Goal: Task Accomplishment & Management: Complete application form

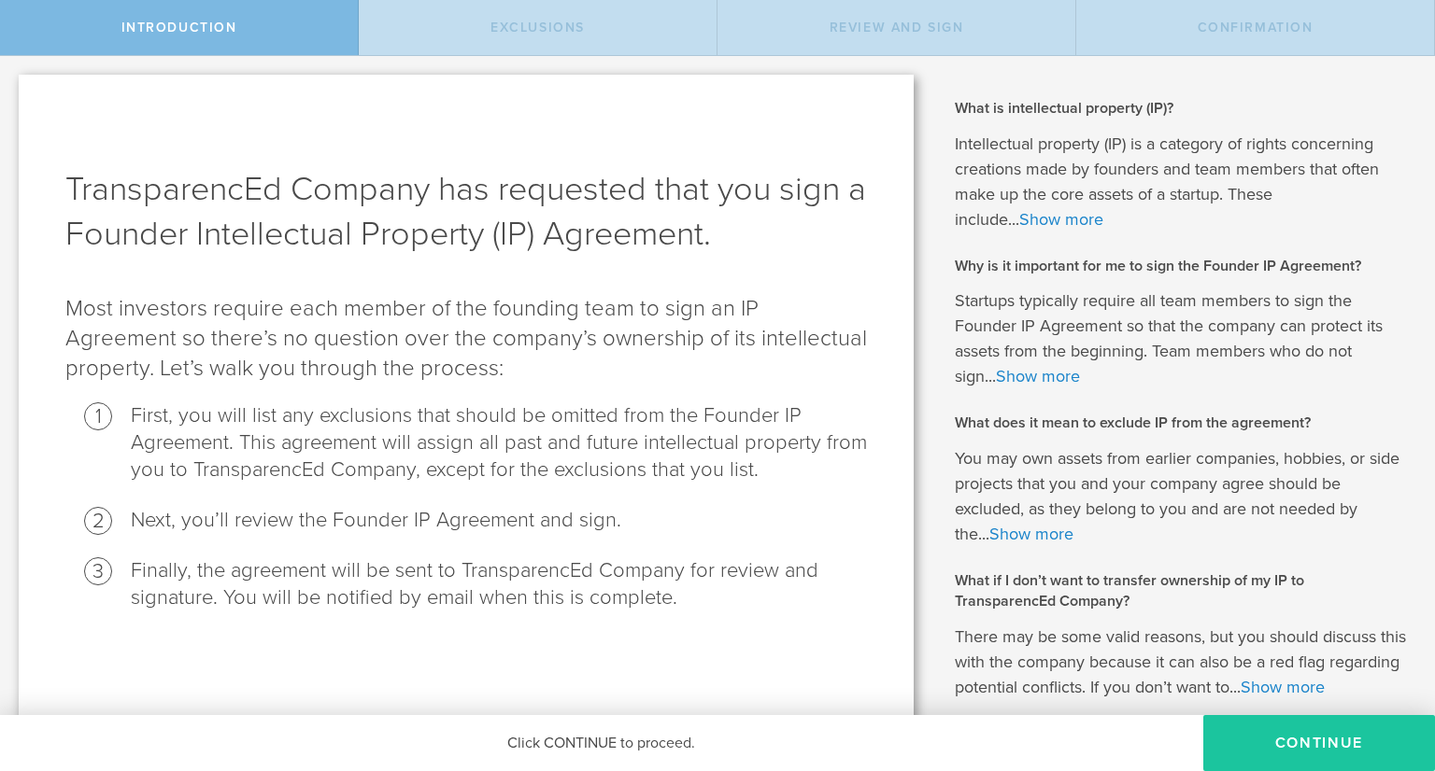
click at [1293, 747] on button "Continue" at bounding box center [1319, 743] width 232 height 56
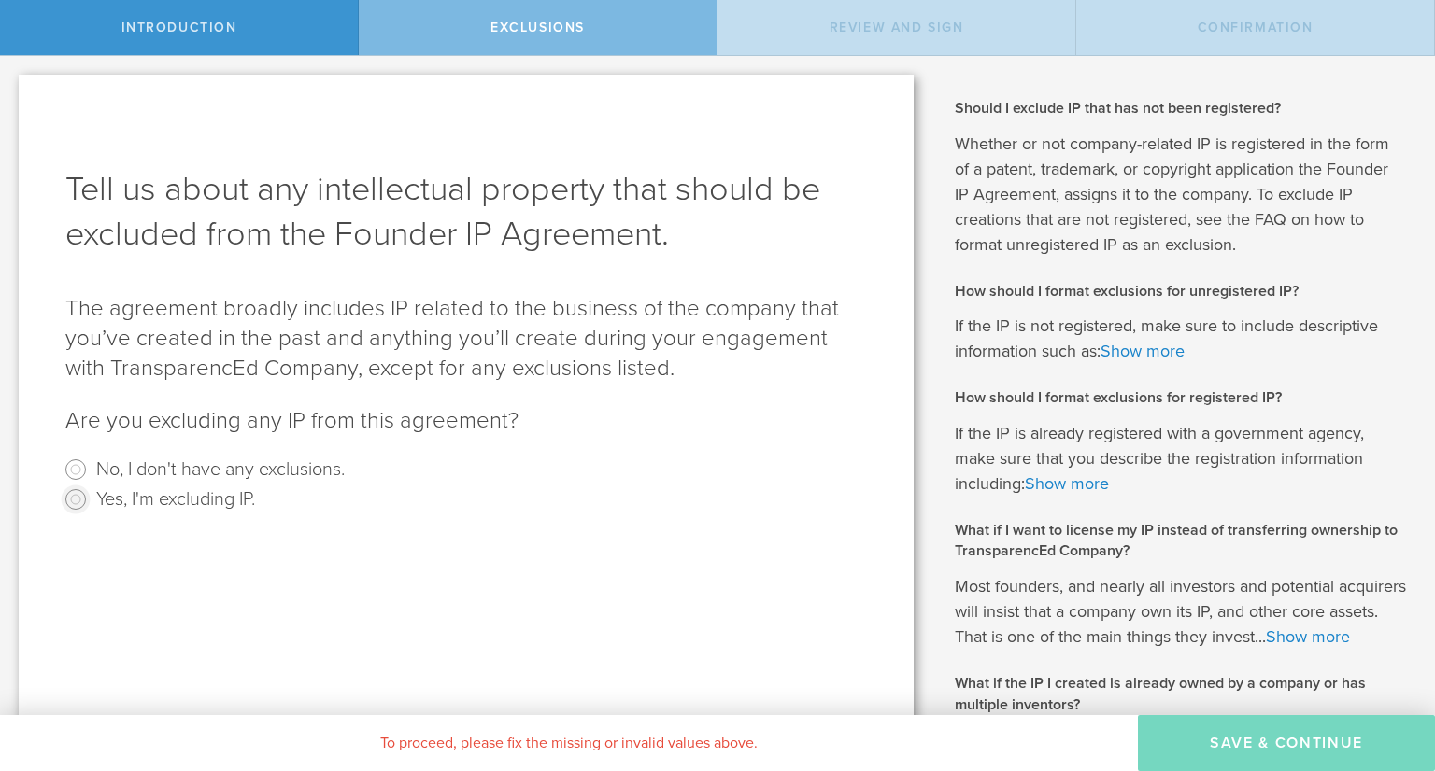
click at [78, 501] on input "Yes, I'm excluding IP." at bounding box center [76, 500] width 30 height 30
radio input "true"
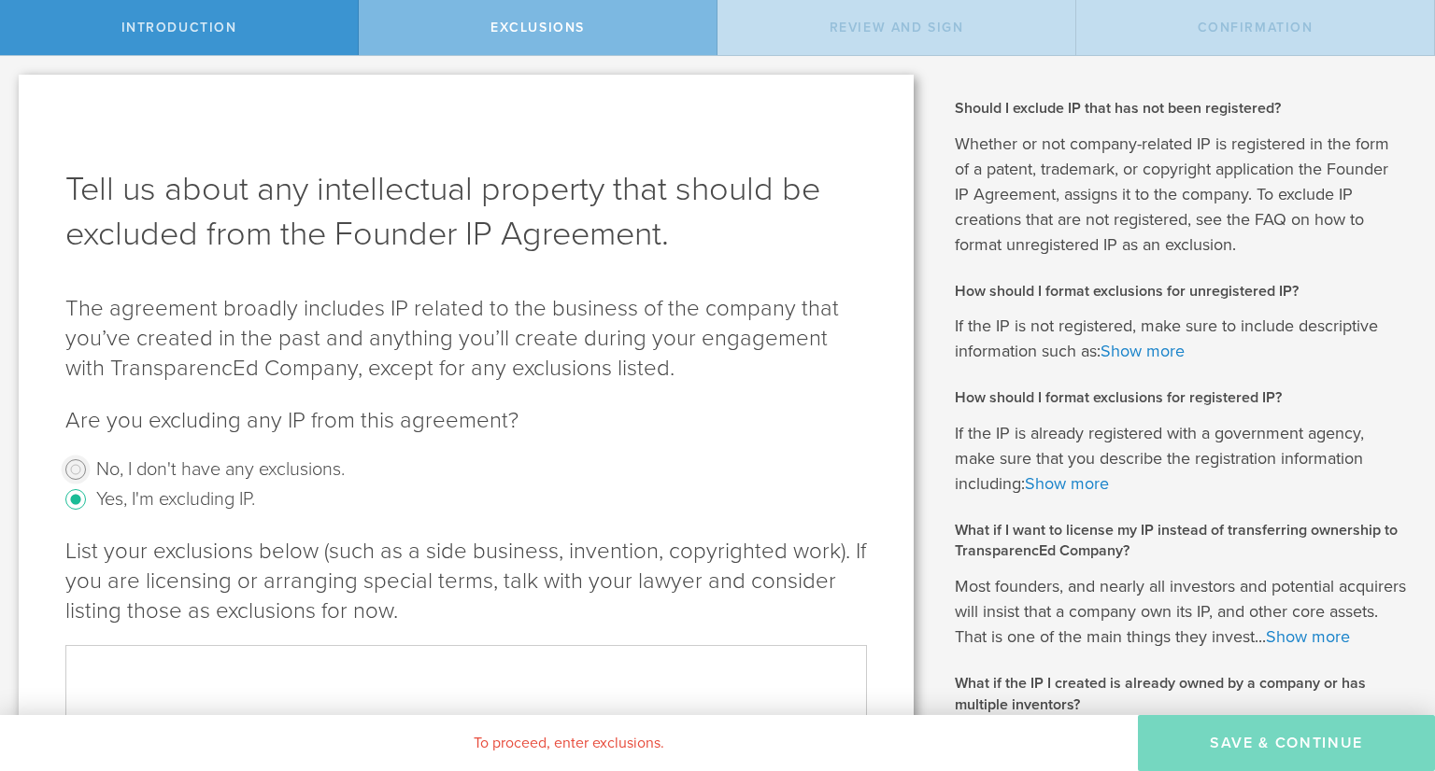
click at [78, 469] on input "No, I don't have any exclusions." at bounding box center [76, 470] width 30 height 30
radio input "true"
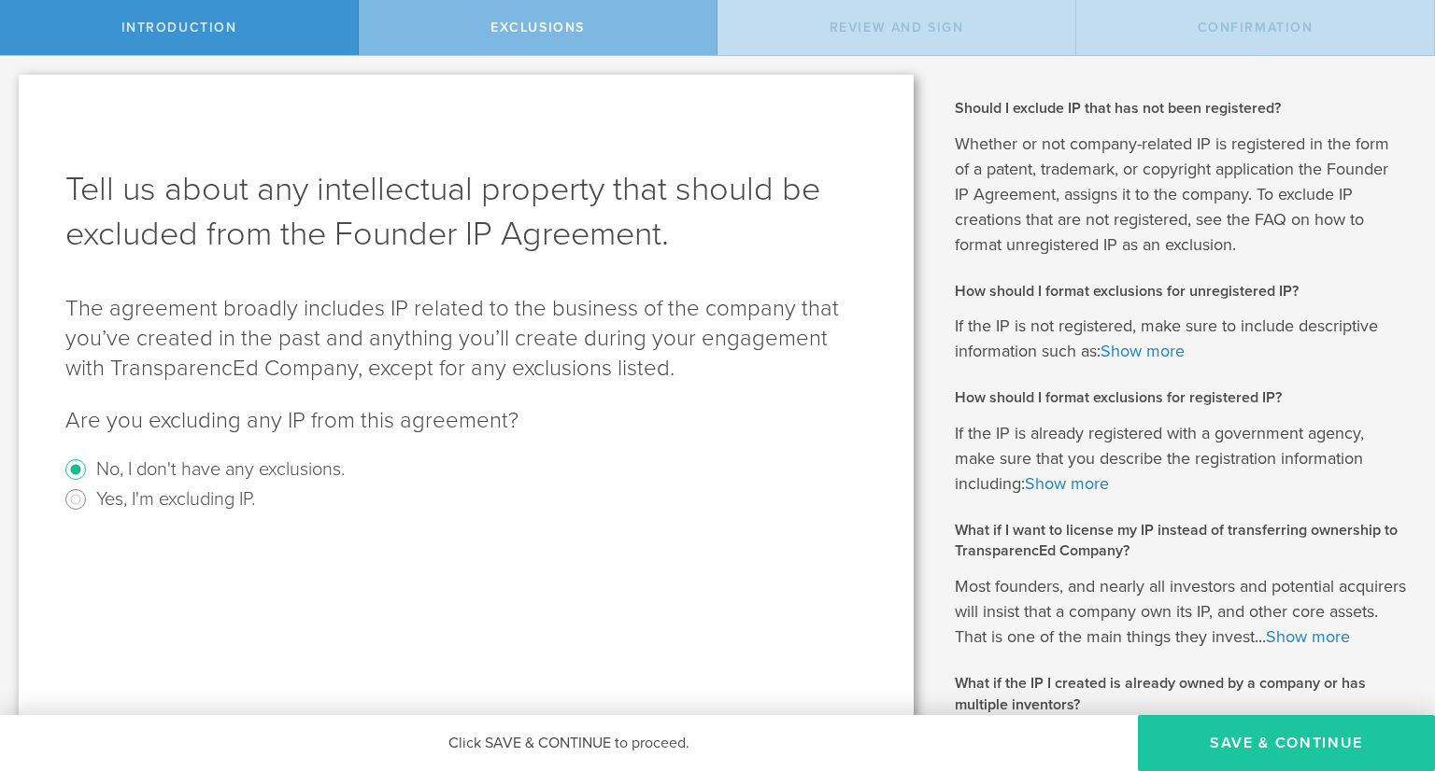
click at [1292, 737] on button "Save & Continue" at bounding box center [1286, 743] width 297 height 56
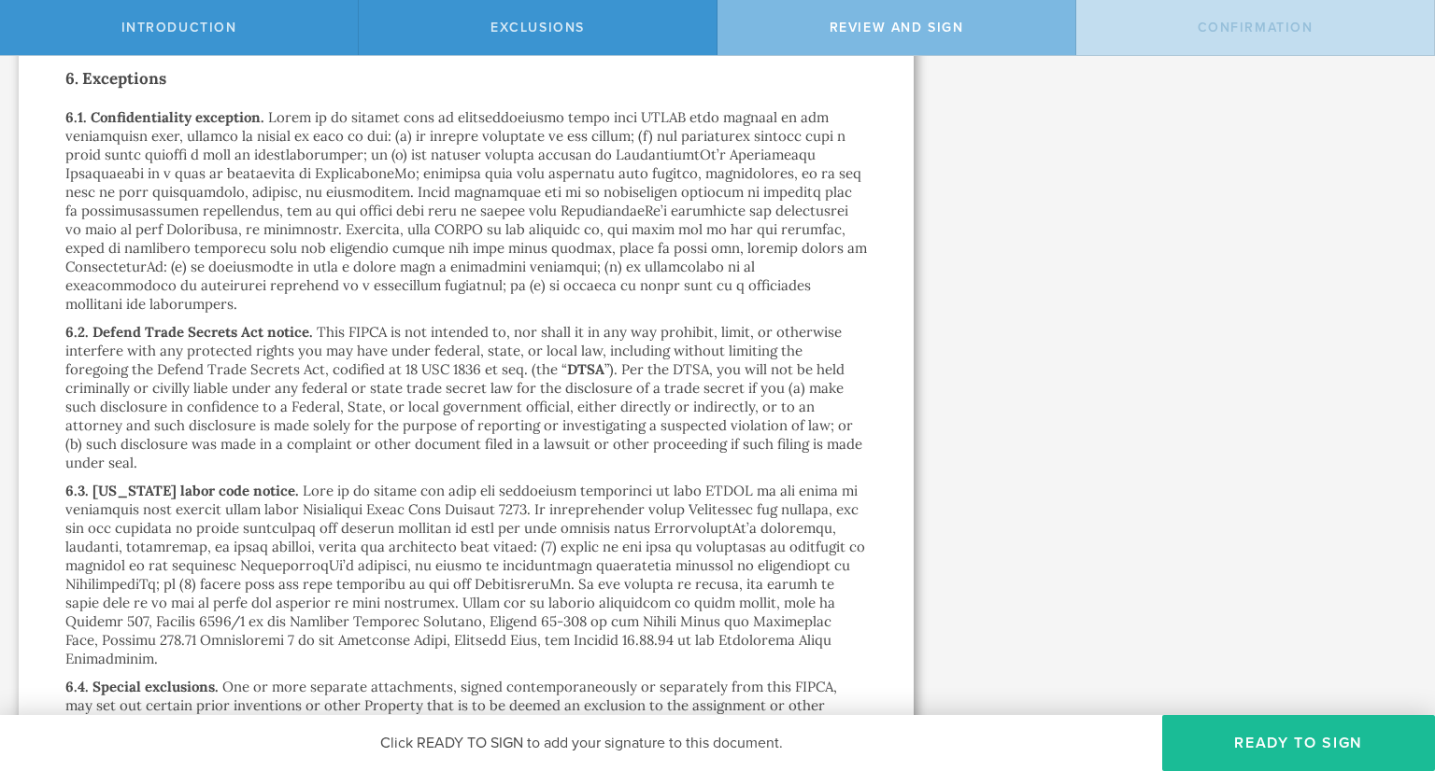
scroll to position [3362, 0]
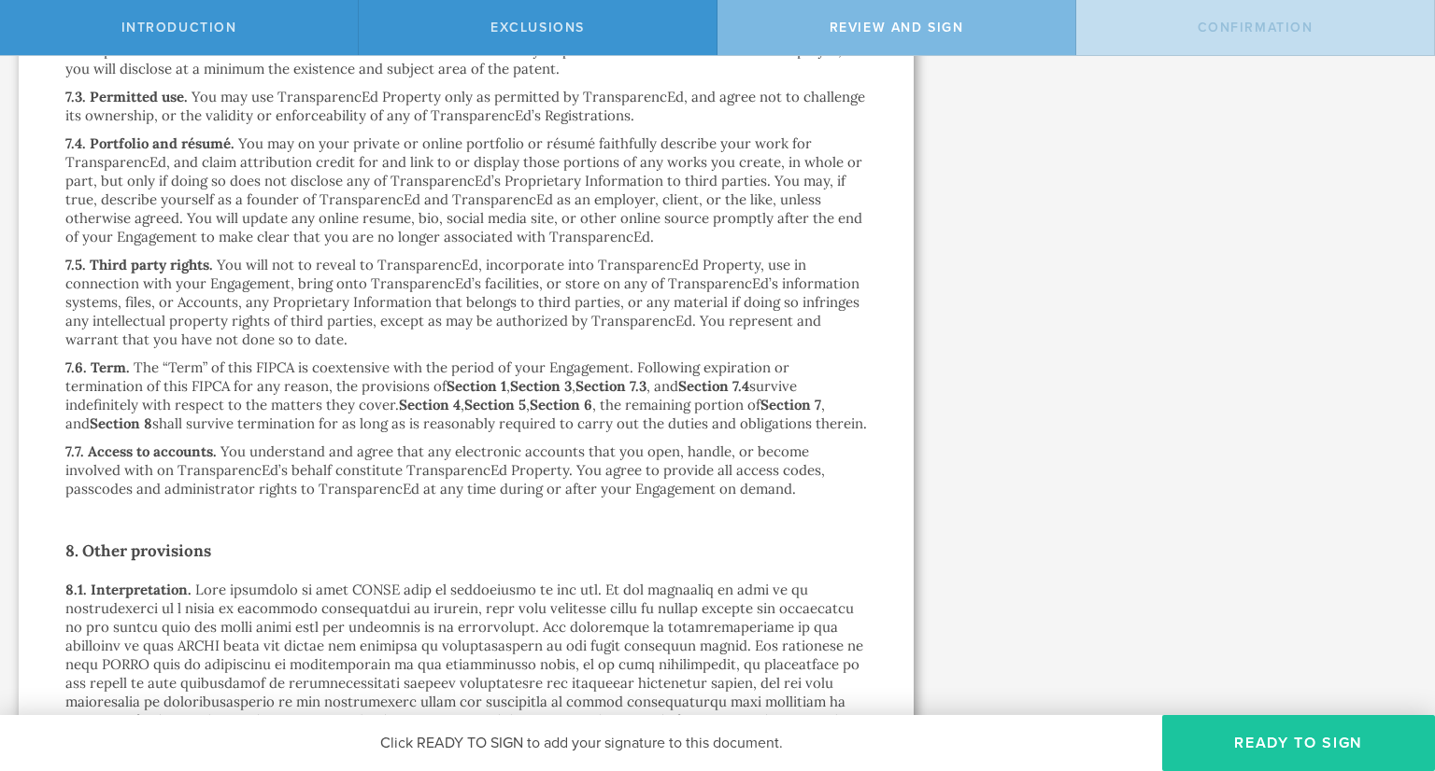
click at [1206, 738] on button "Ready to Sign" at bounding box center [1298, 743] width 273 height 56
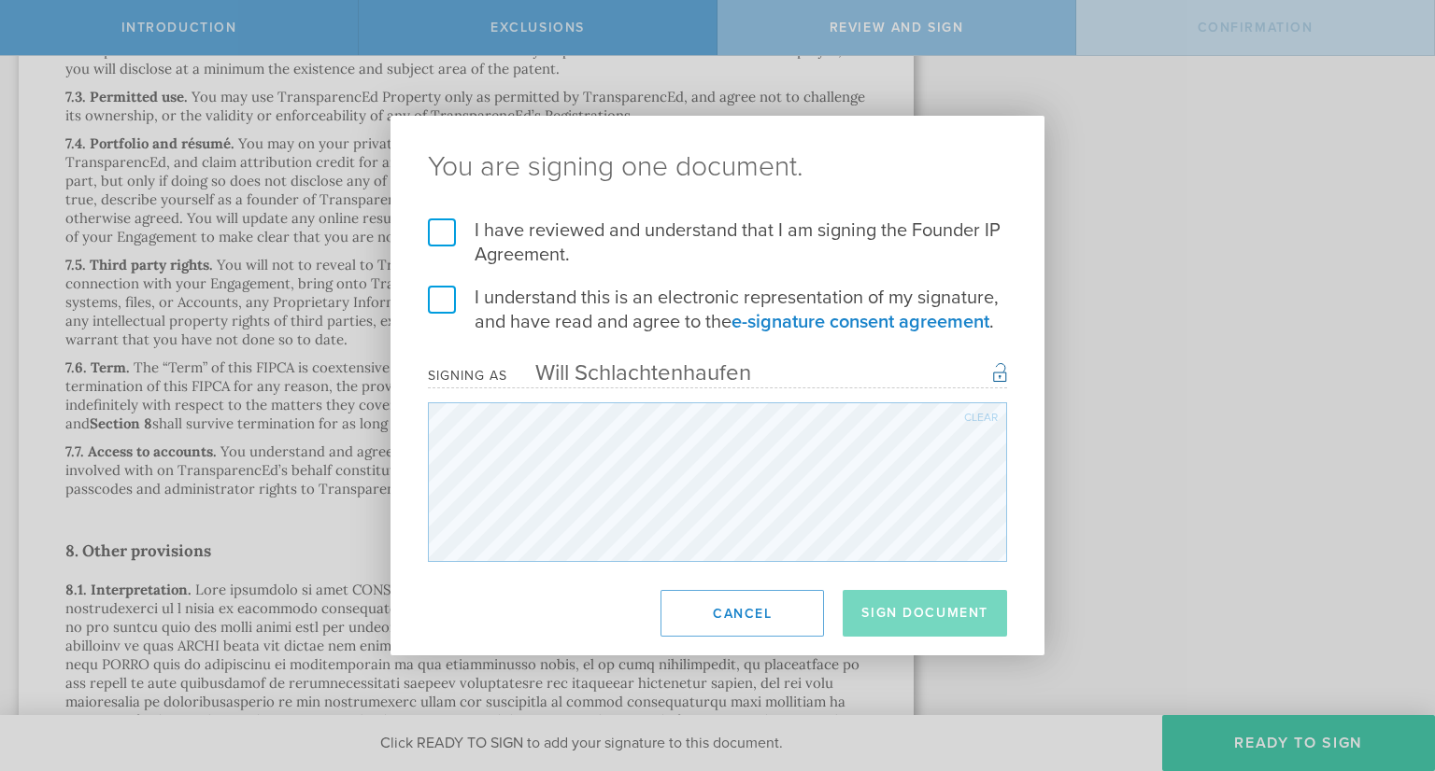
click at [436, 240] on label "I have reviewed and understand that I am signing the Founder IP Agreement." at bounding box center [717, 243] width 579 height 49
click at [0, 0] on input "I have reviewed and understand that I am signing the Founder IP Agreement." at bounding box center [0, 0] width 0 height 0
click at [459, 298] on label "I understand this is an electronic representation of my signature, and have rea…" at bounding box center [717, 310] width 579 height 49
click at [0, 0] on input "I understand this is an electronic representation of my signature, and have rea…" at bounding box center [0, 0] width 0 height 0
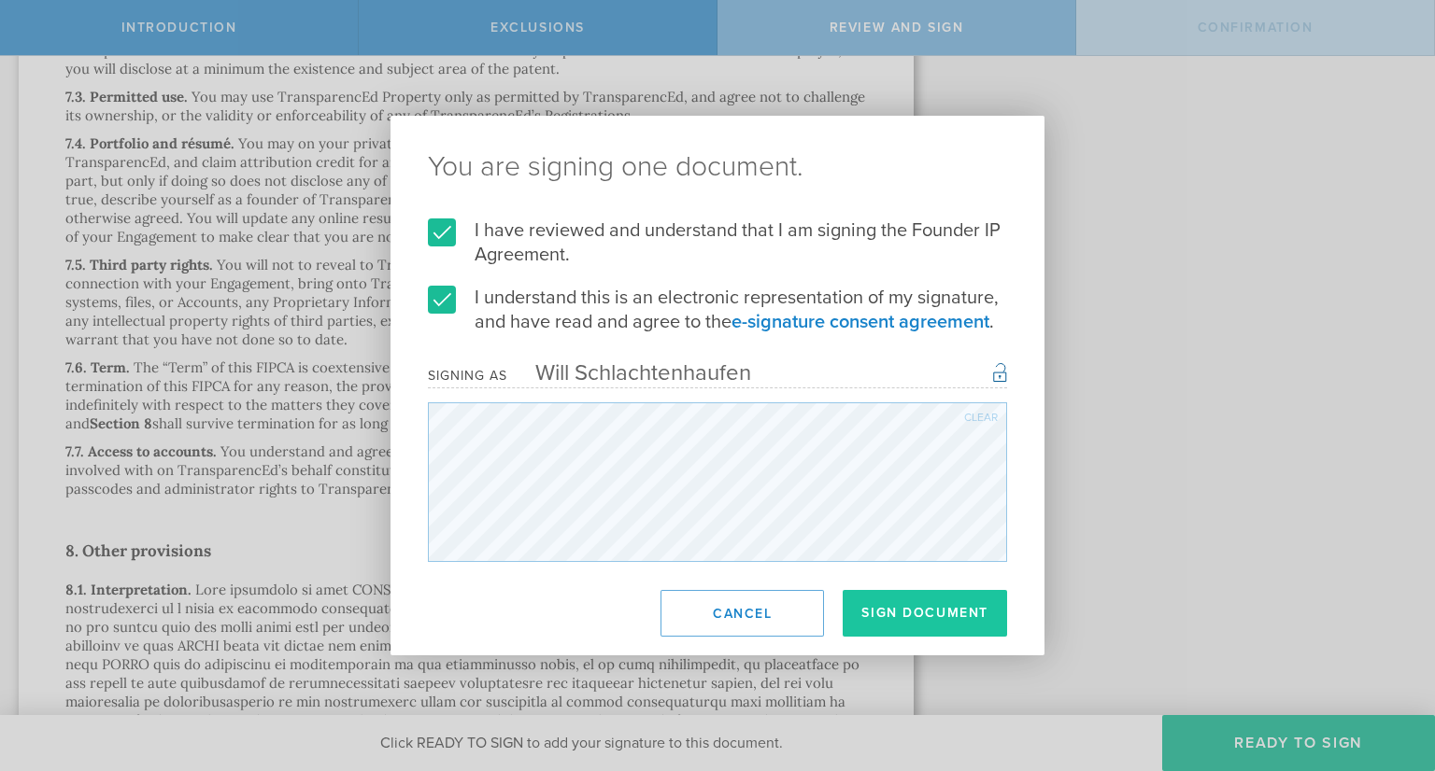
click at [875, 593] on button "Sign Document" at bounding box center [924, 613] width 164 height 47
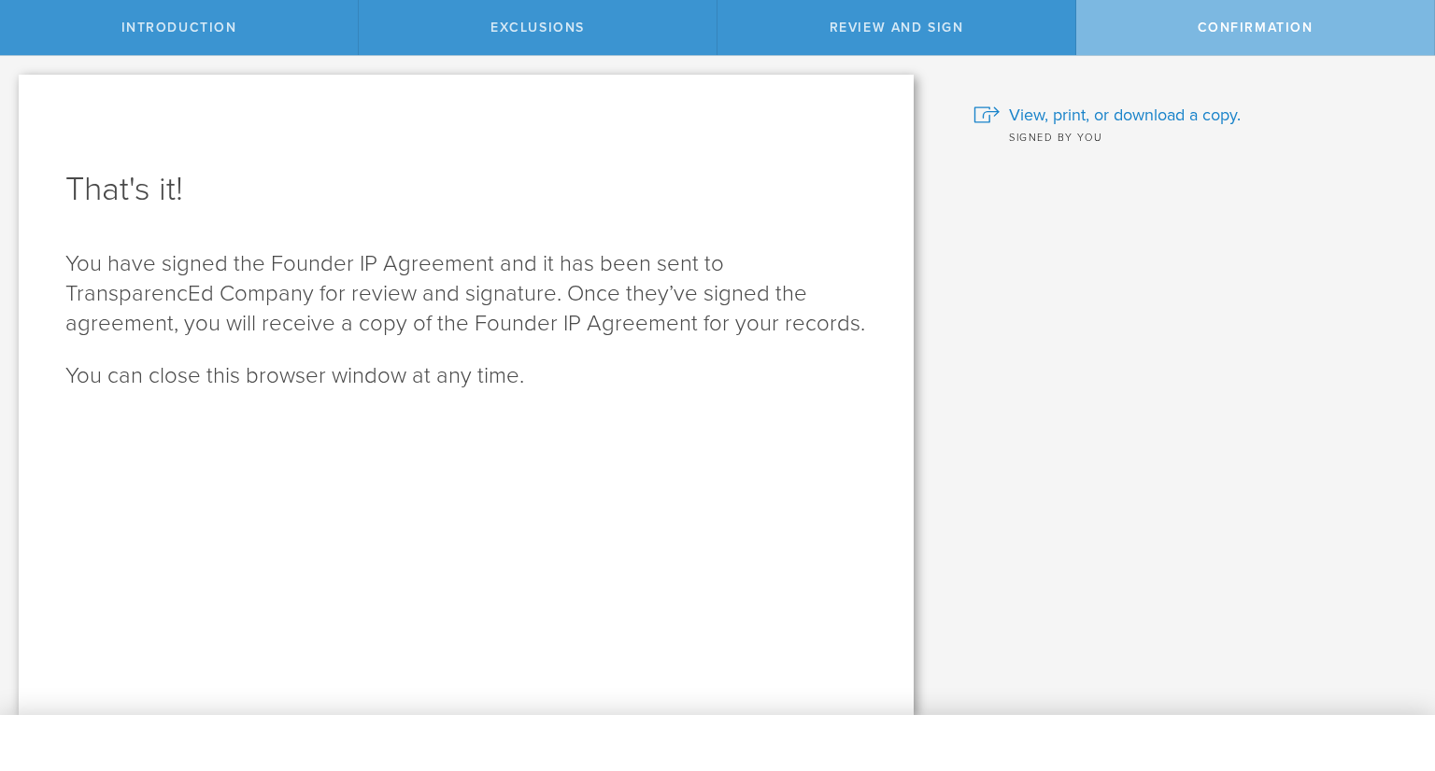
scroll to position [0, 0]
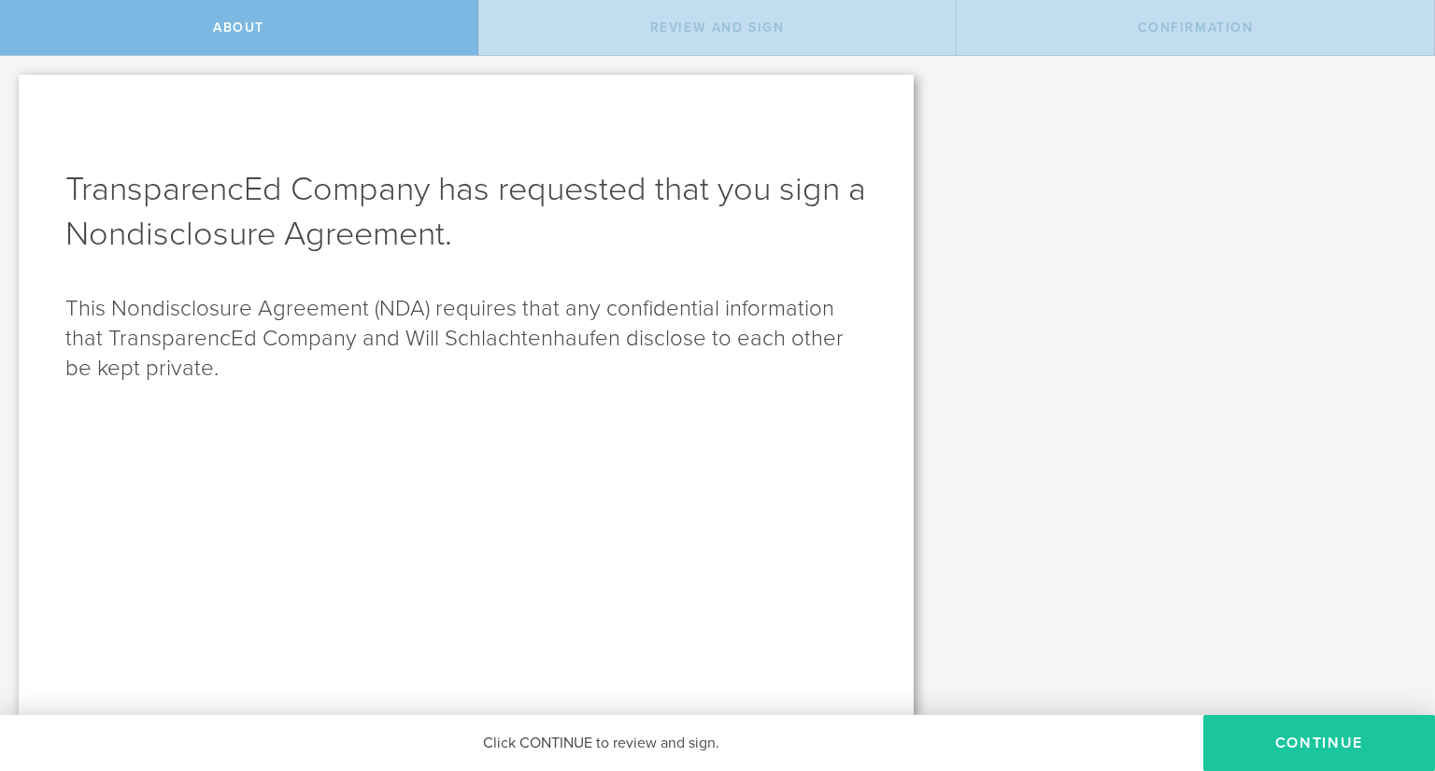
click at [1337, 731] on button "Continue" at bounding box center [1319, 743] width 232 height 56
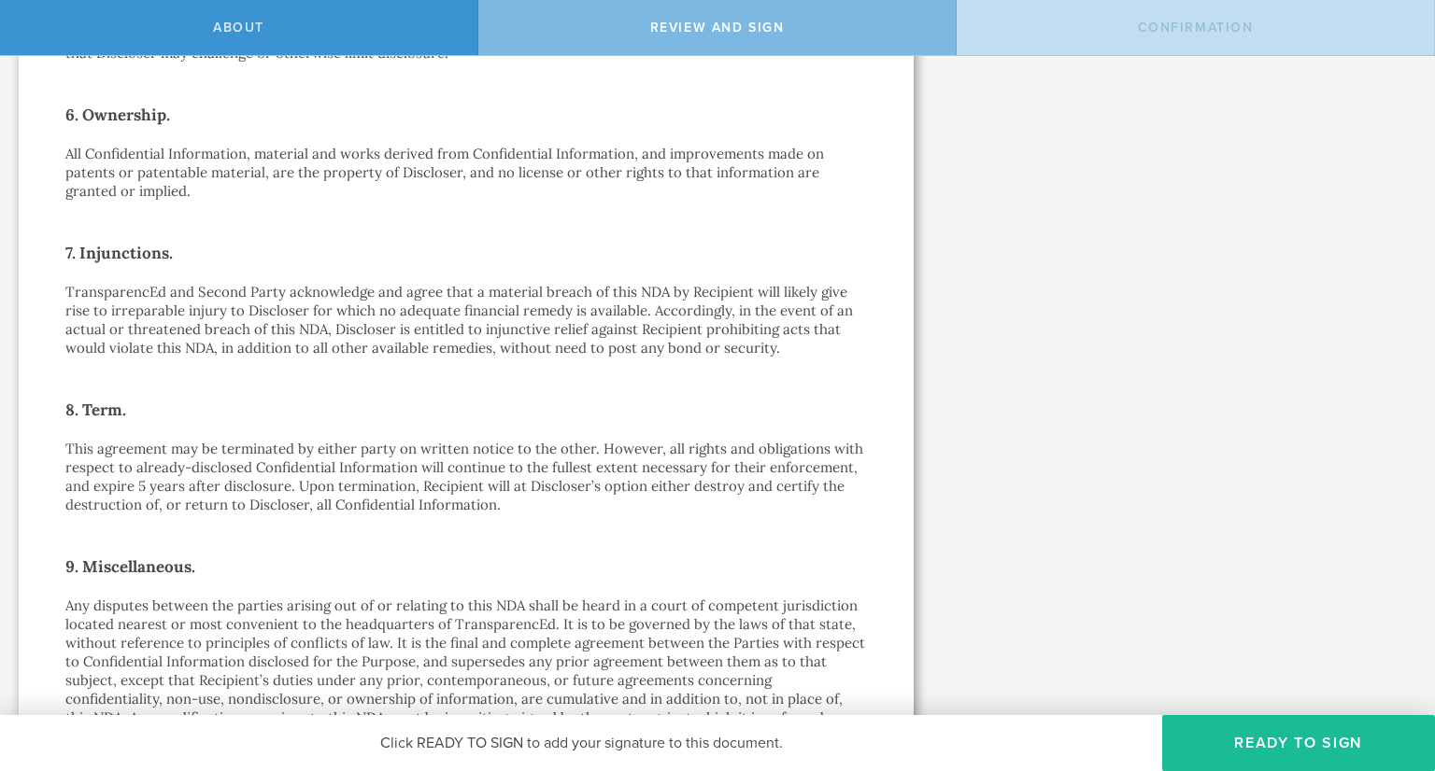
scroll to position [1531, 0]
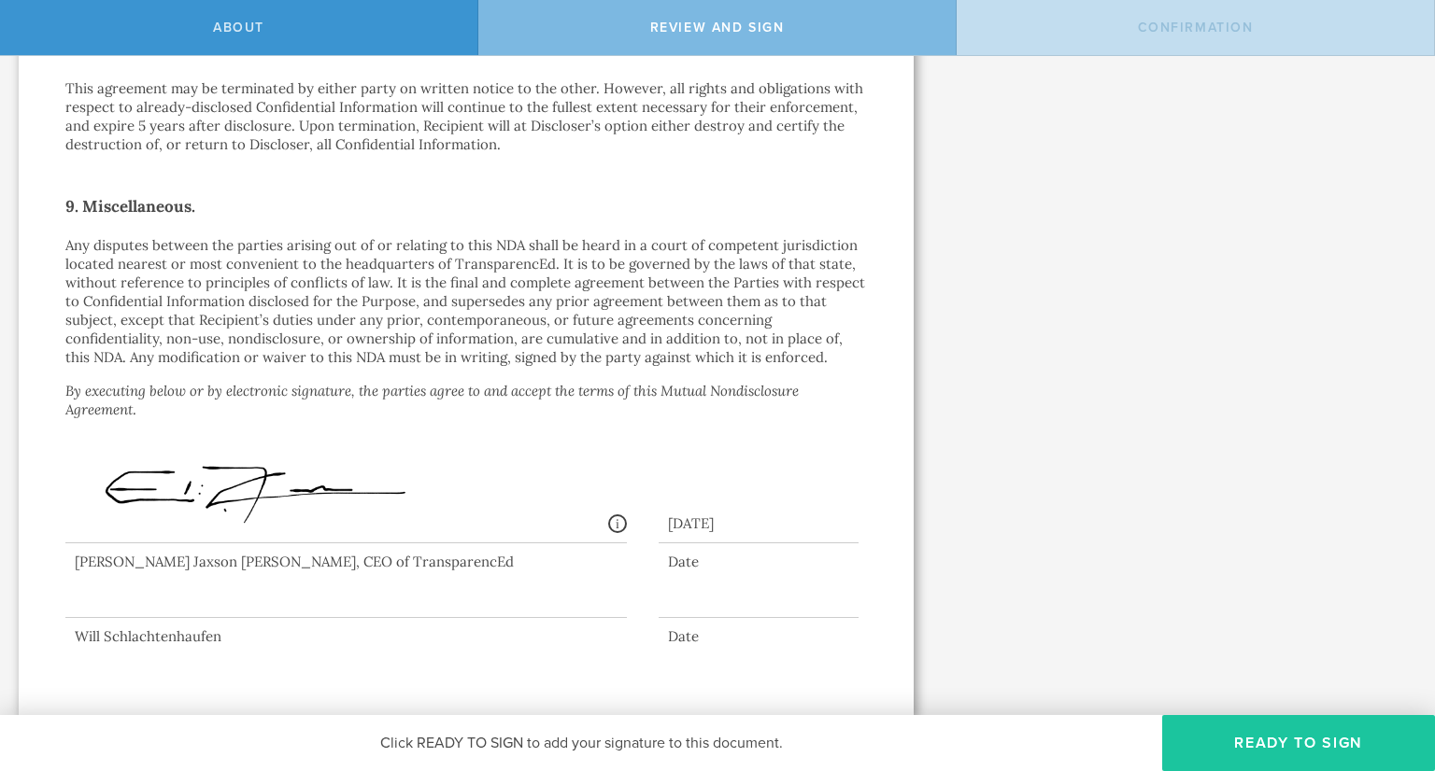
click at [1262, 737] on button "Ready to Sign" at bounding box center [1298, 743] width 273 height 56
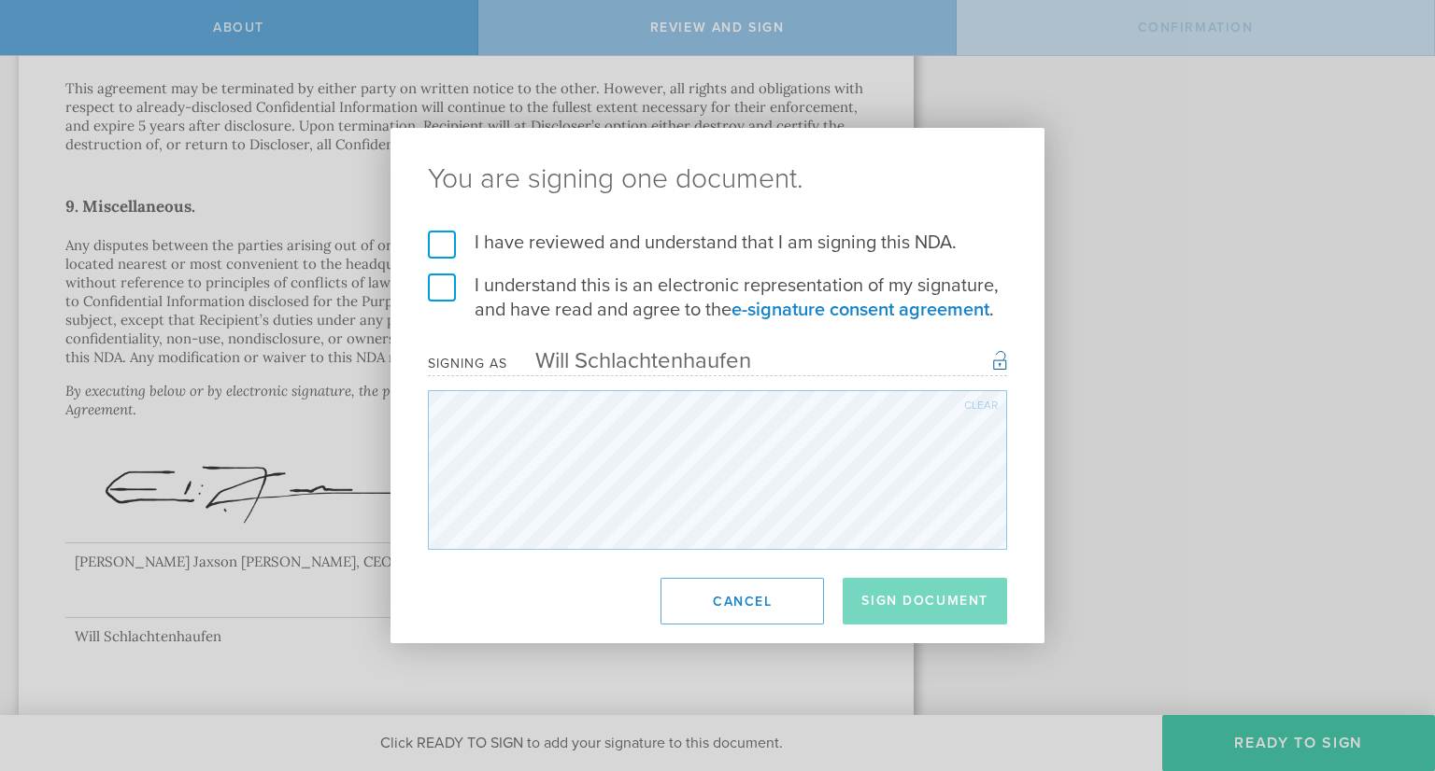
drag, startPoint x: 435, startPoint y: 247, endPoint x: 437, endPoint y: 281, distance: 33.7
click at [434, 247] on label "I have reviewed and understand that I am signing this NDA." at bounding box center [717, 243] width 579 height 24
click at [0, 0] on input "I have reviewed and understand that I am signing this NDA." at bounding box center [0, 0] width 0 height 0
click at [442, 290] on label "I understand this is an electronic representation of my signature, and have rea…" at bounding box center [717, 298] width 579 height 49
click at [0, 0] on input "I understand this is an electronic representation of my signature, and have rea…" at bounding box center [0, 0] width 0 height 0
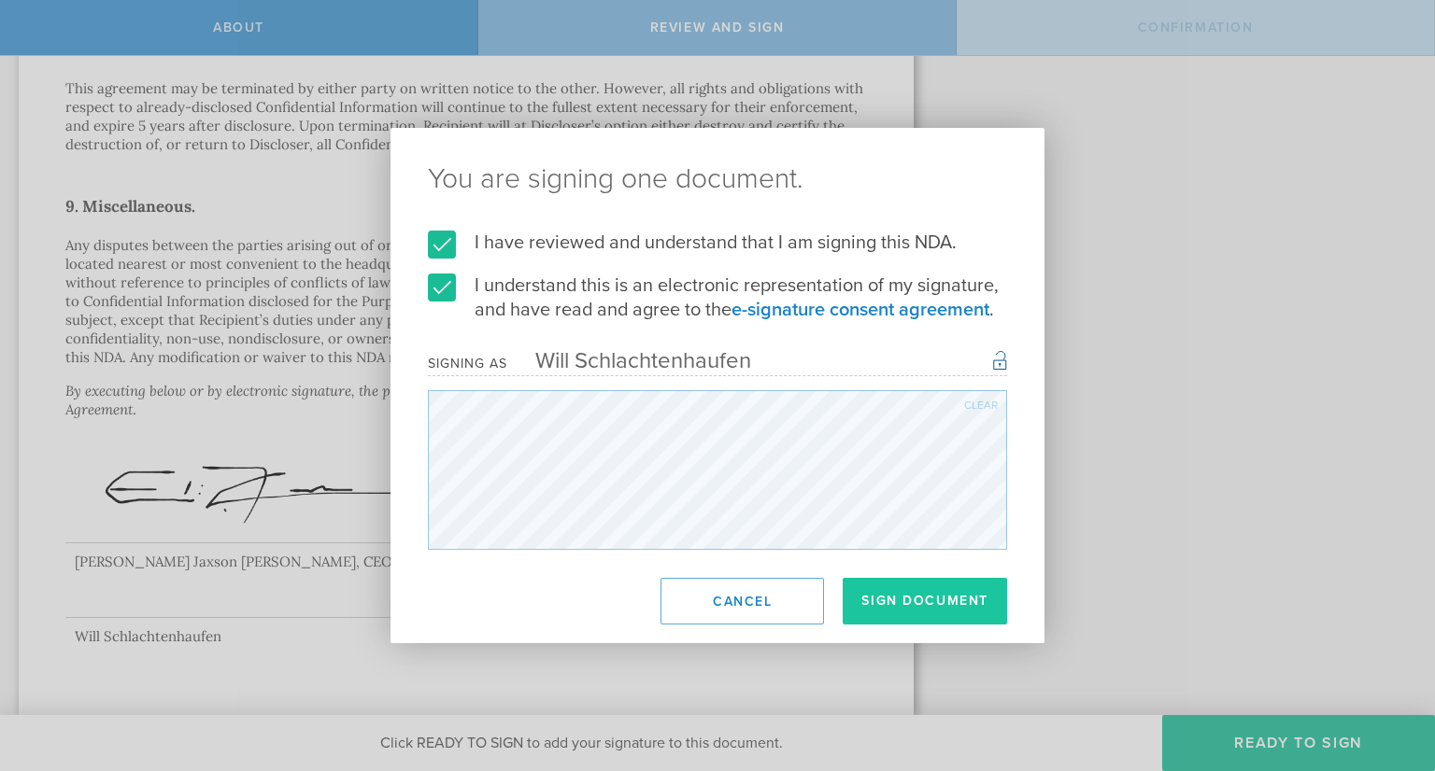
click at [904, 606] on button "Sign Document" at bounding box center [924, 601] width 164 height 47
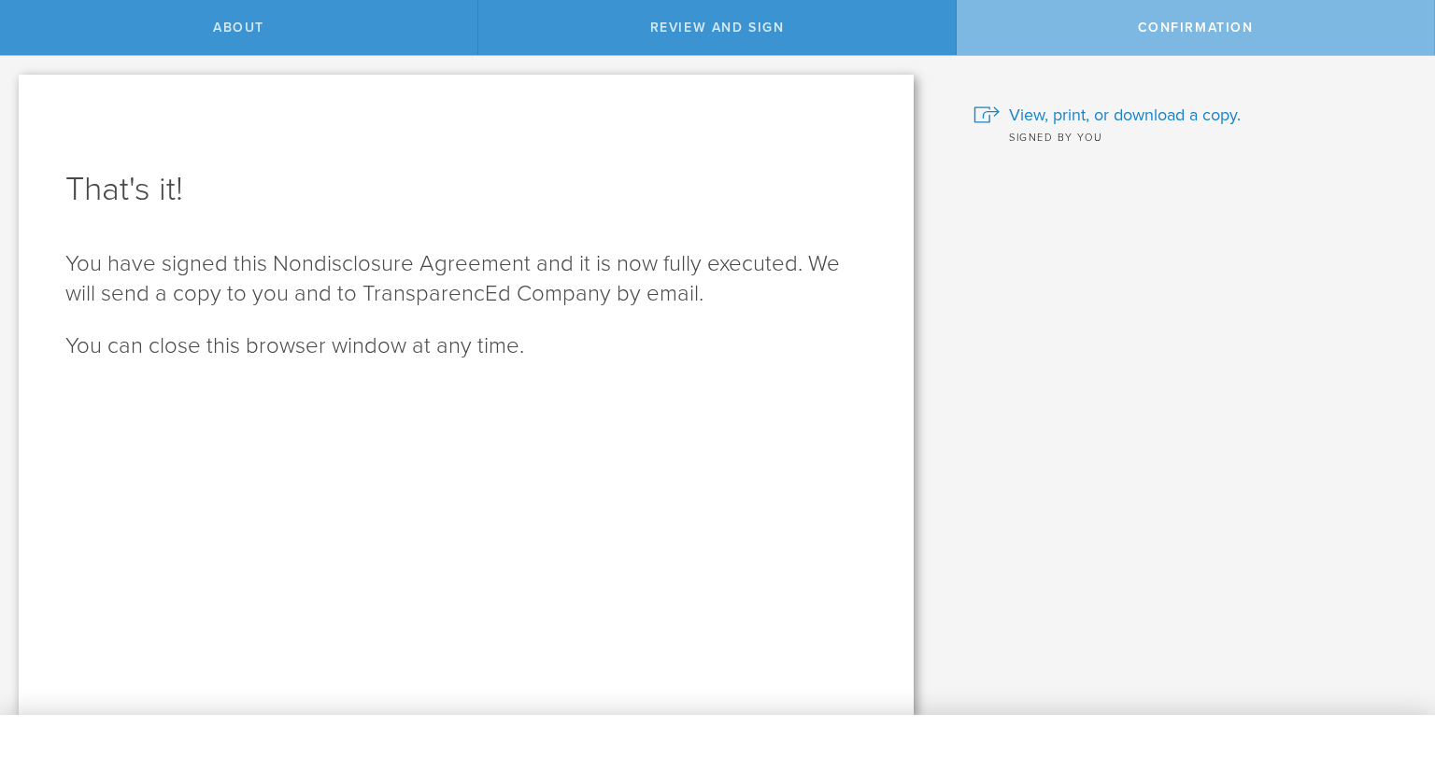
scroll to position [0, 0]
